Goal: Task Accomplishment & Management: Use online tool/utility

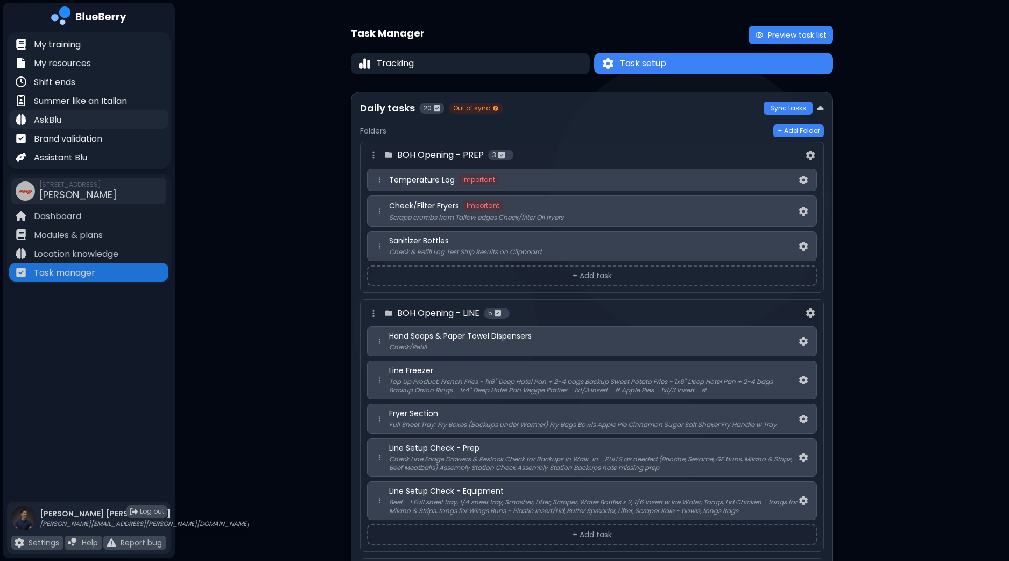
scroll to position [618, 0]
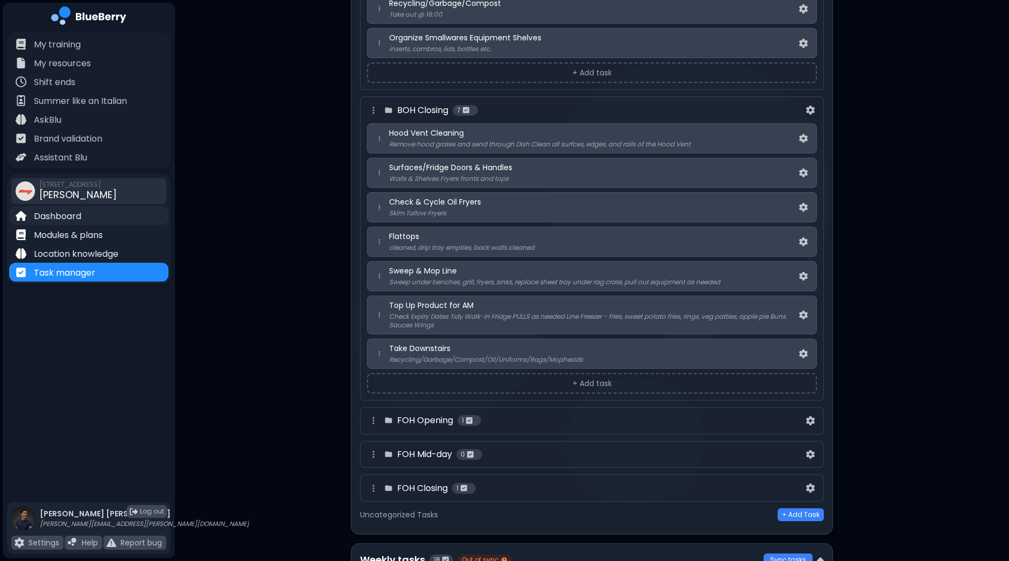
click at [53, 214] on p "Dashboard" at bounding box center [57, 216] width 47 height 13
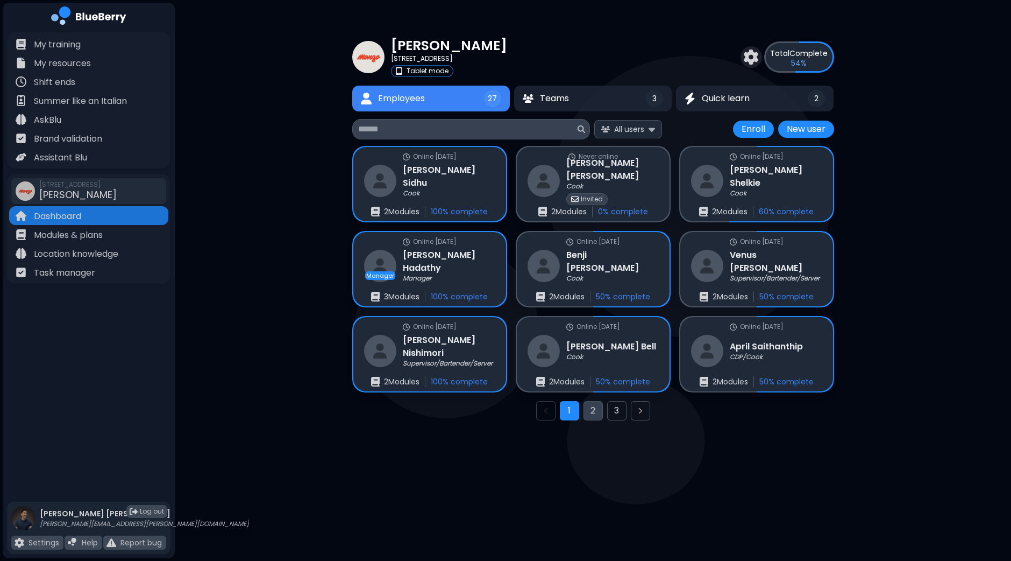
click at [595, 410] on button "2" at bounding box center [593, 410] width 19 height 19
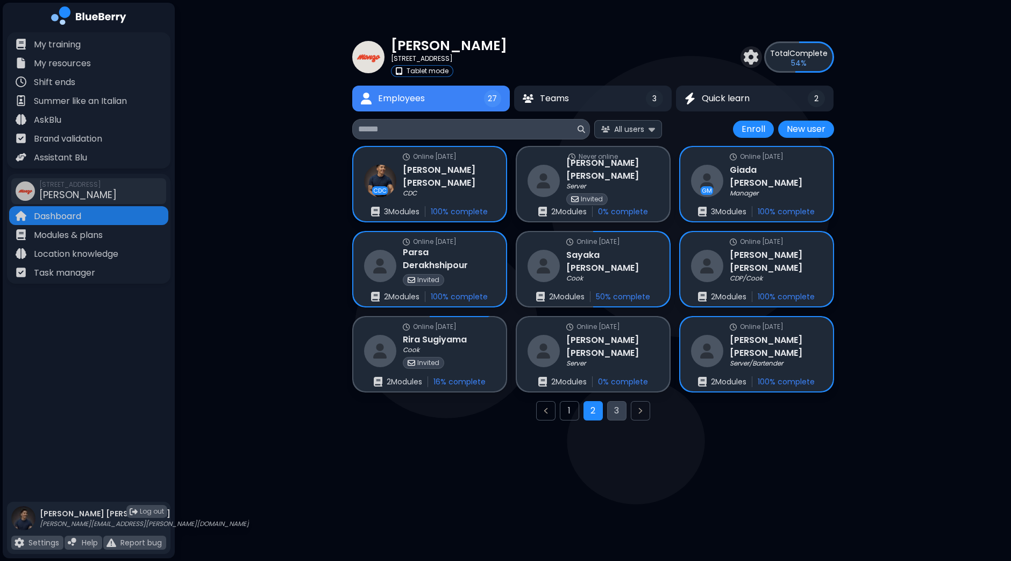
click at [619, 411] on button "3" at bounding box center [616, 410] width 19 height 19
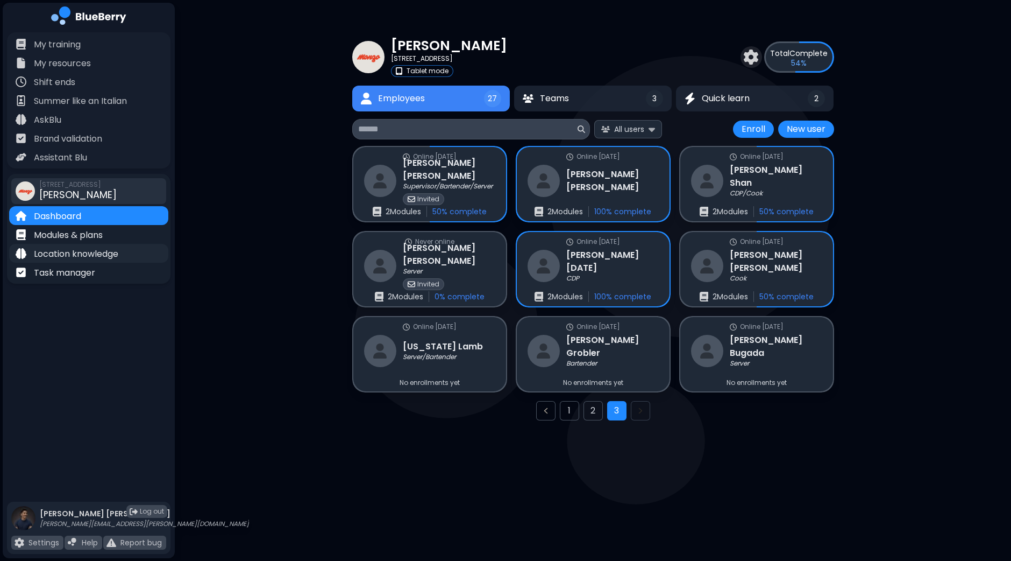
click at [71, 254] on p "Location knowledge" at bounding box center [76, 253] width 84 height 13
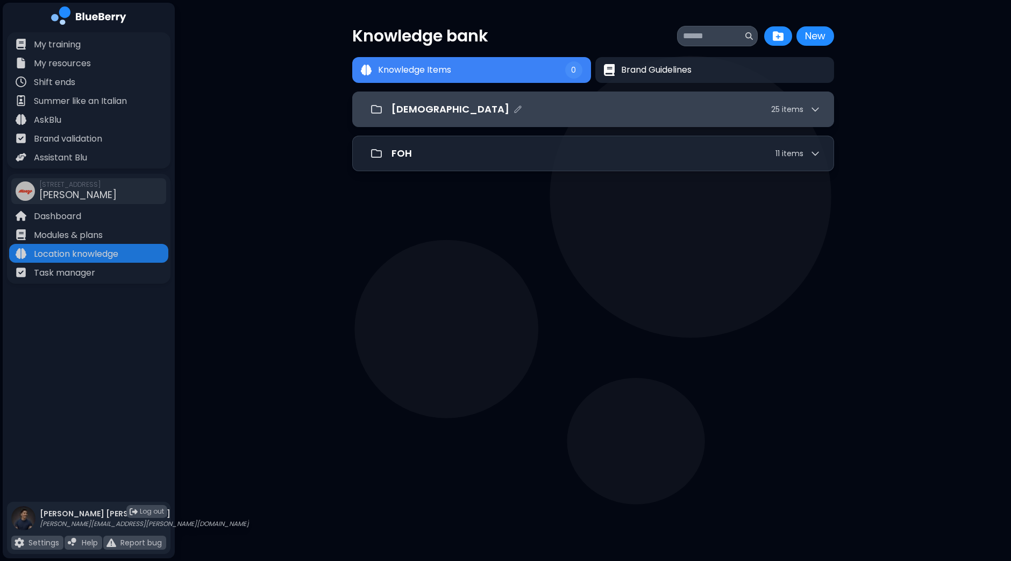
click at [440, 117] on div "[DEMOGRAPHIC_DATA] 25 item s" at bounding box center [593, 109] width 455 height 22
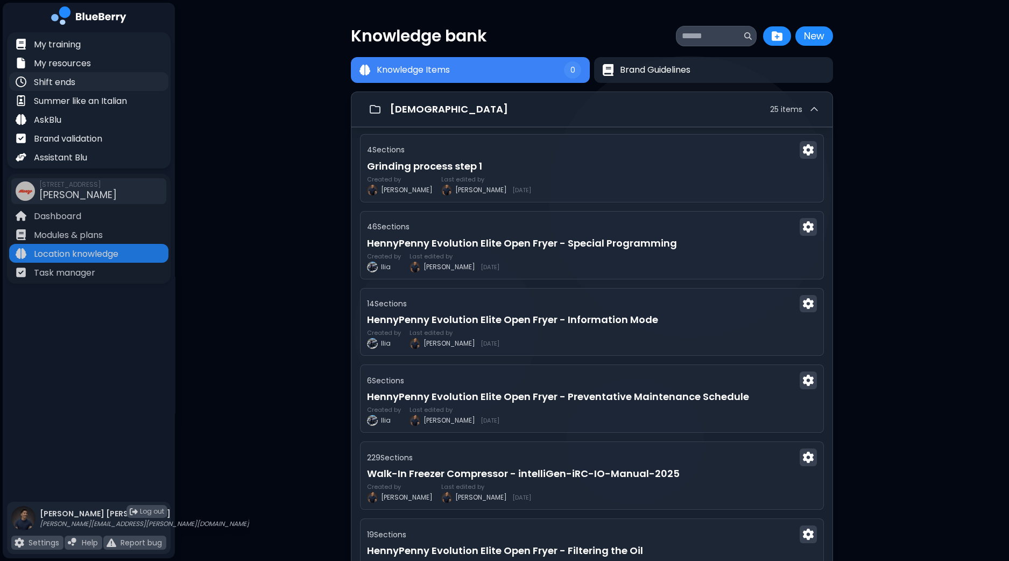
click at [69, 84] on p "Shift ends" at bounding box center [54, 82] width 41 height 13
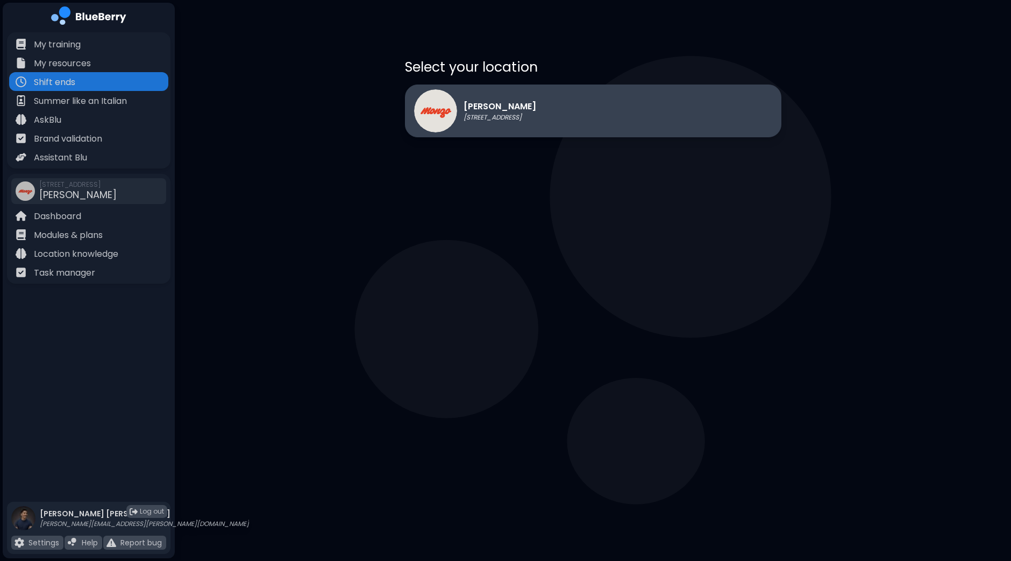
click at [480, 113] on p "[STREET_ADDRESS]" at bounding box center [500, 117] width 73 height 9
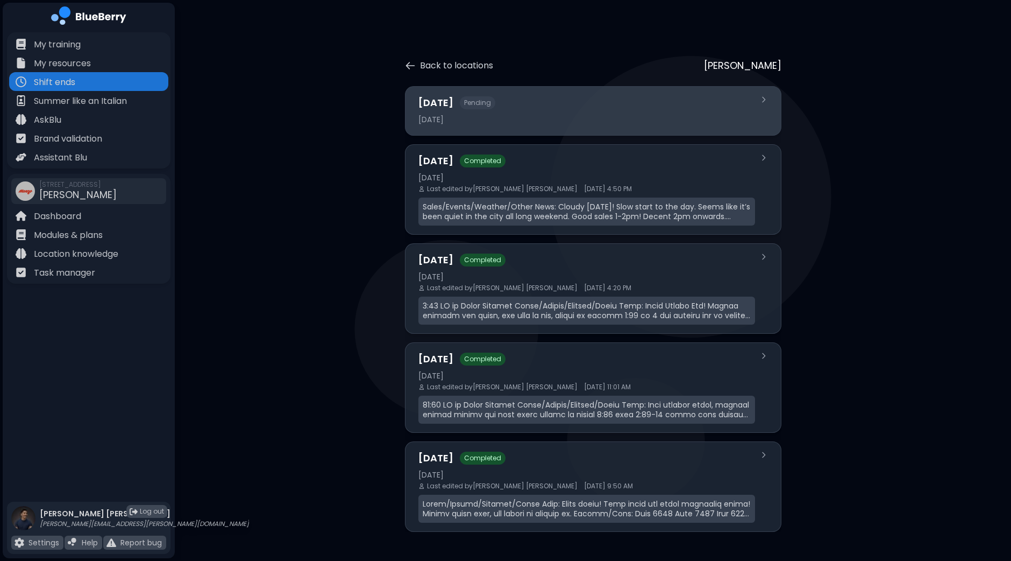
click at [551, 115] on div "[DATE]" at bounding box center [587, 120] width 337 height 10
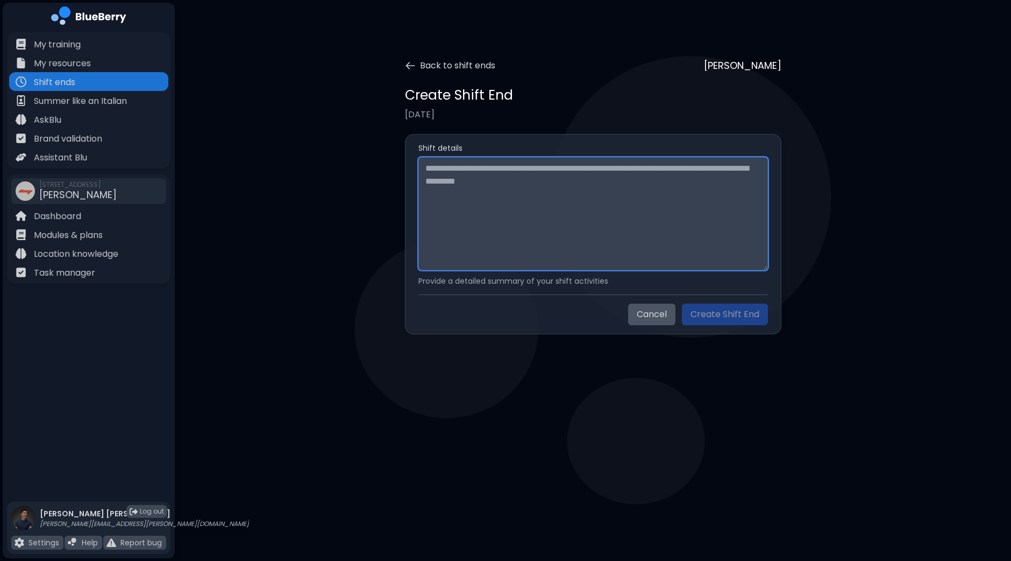
click at [514, 200] on textarea at bounding box center [594, 213] width 350 height 113
paste textarea "**********"
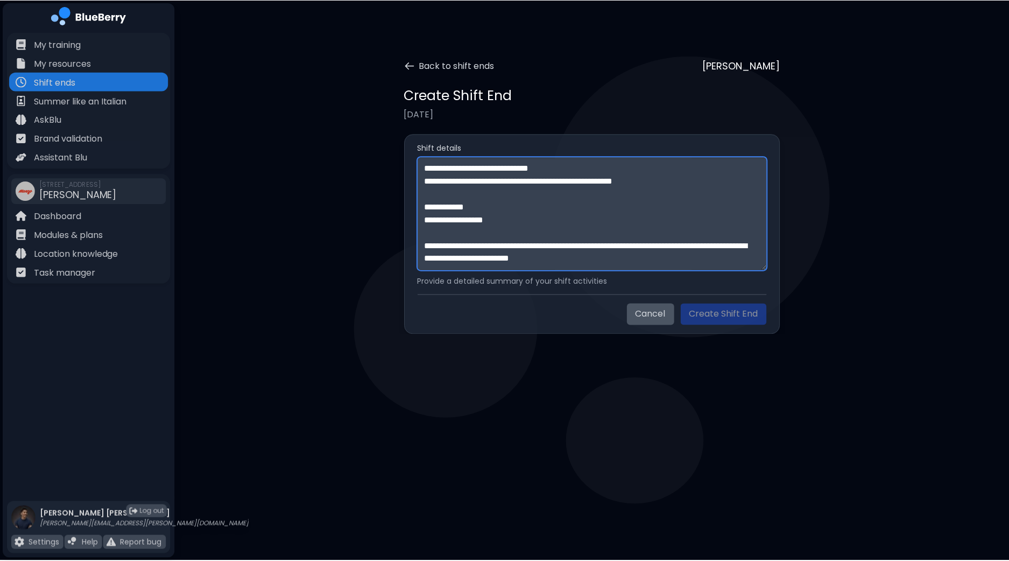
scroll to position [459, 0]
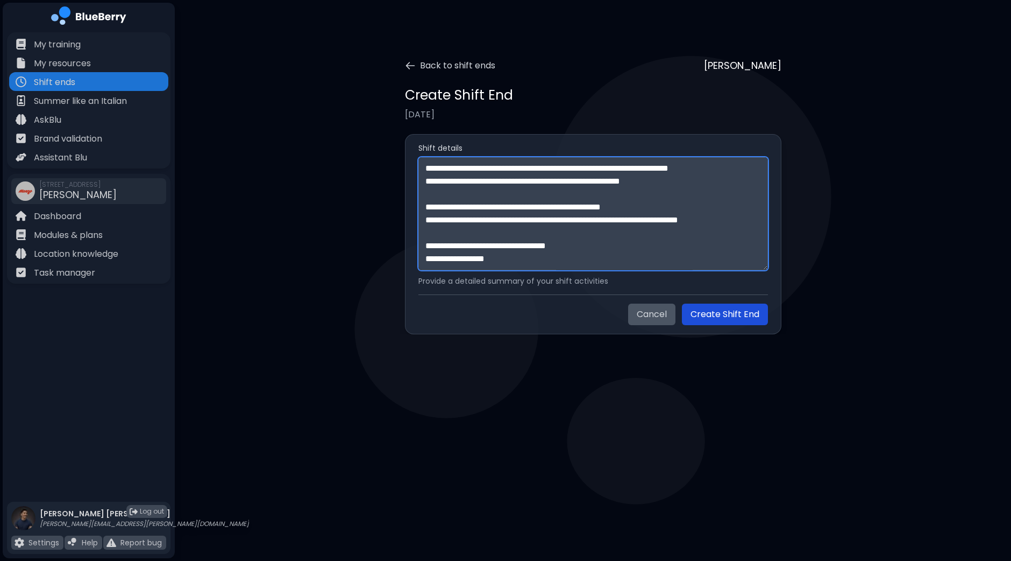
type textarea "**********"
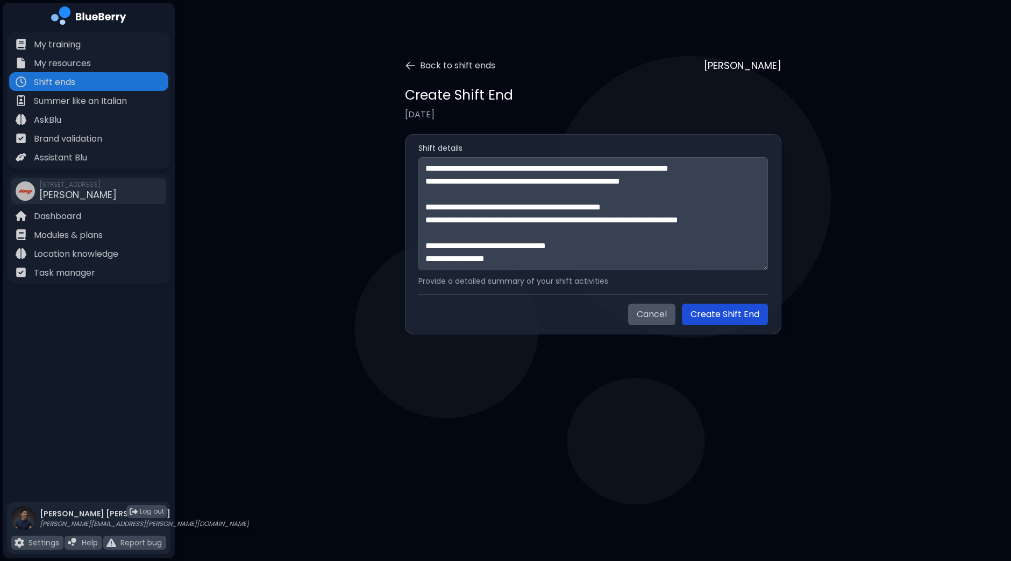
click at [732, 316] on button "Create Shift End" at bounding box center [725, 314] width 86 height 22
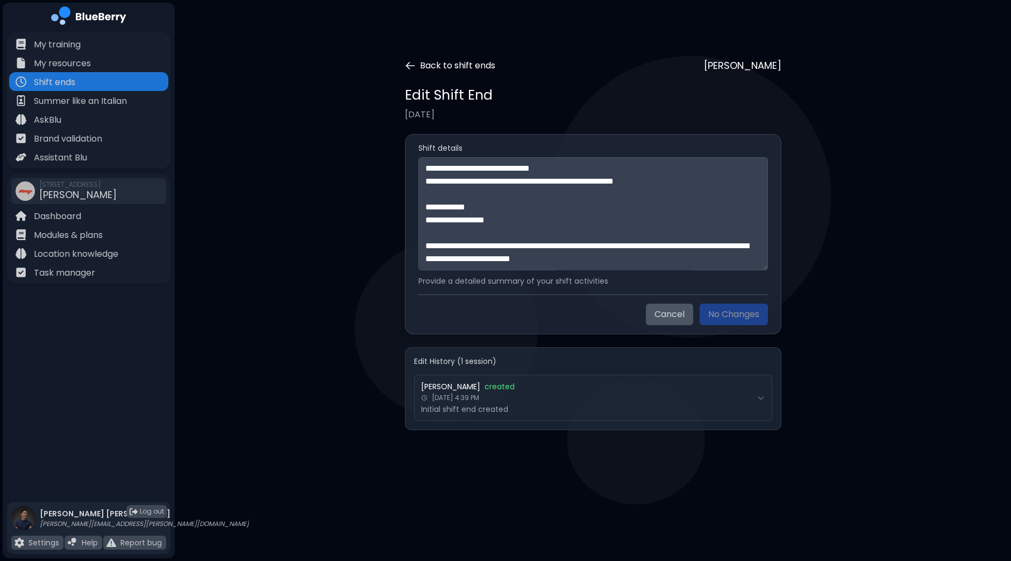
click at [412, 63] on icon at bounding box center [410, 65] width 11 height 11
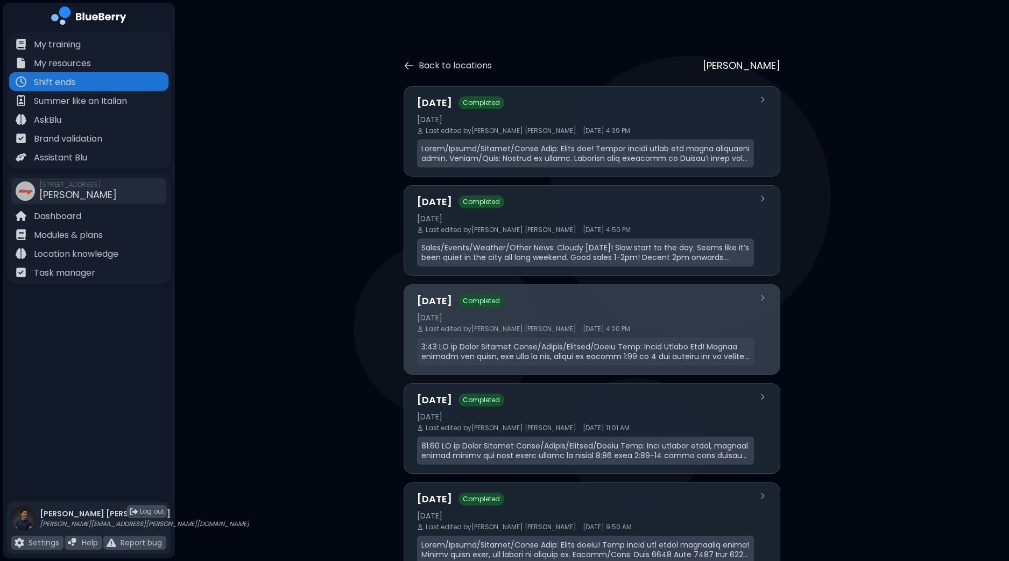
scroll to position [36, 0]
